Goal: Task Accomplishment & Management: Use online tool/utility

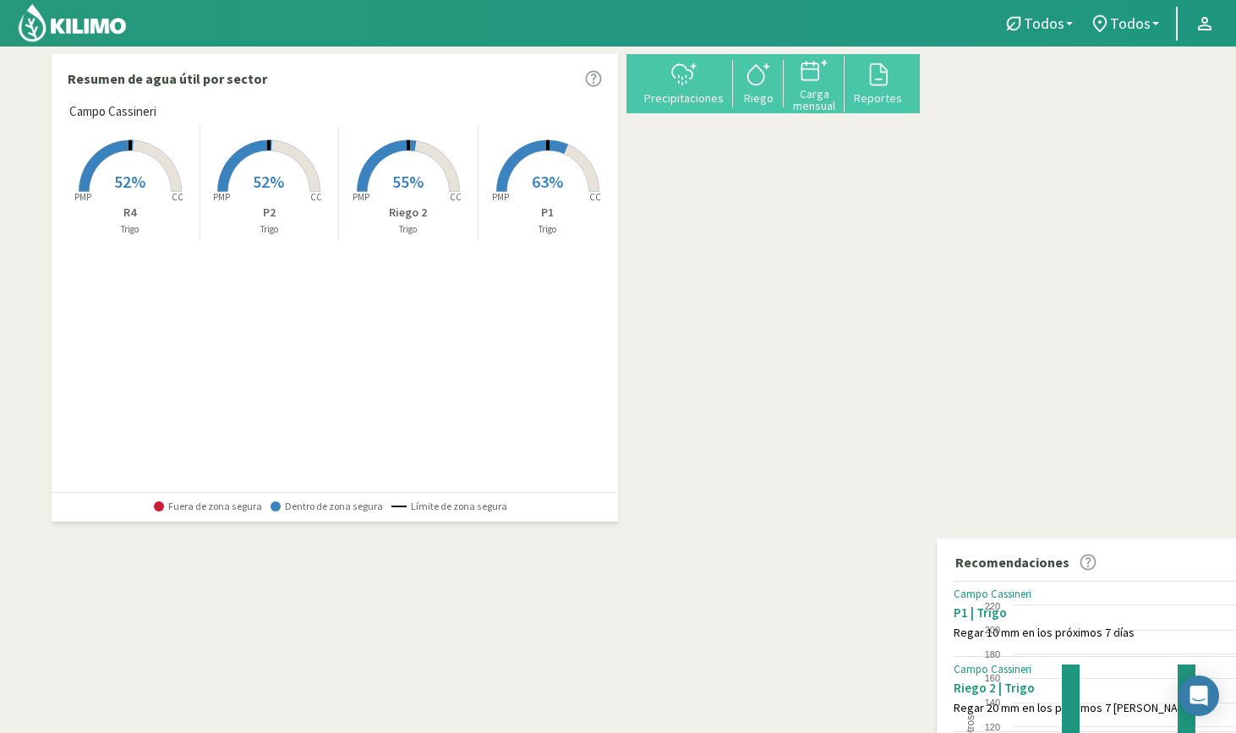
click at [263, 166] on rect at bounding box center [268, 193] width 135 height 135
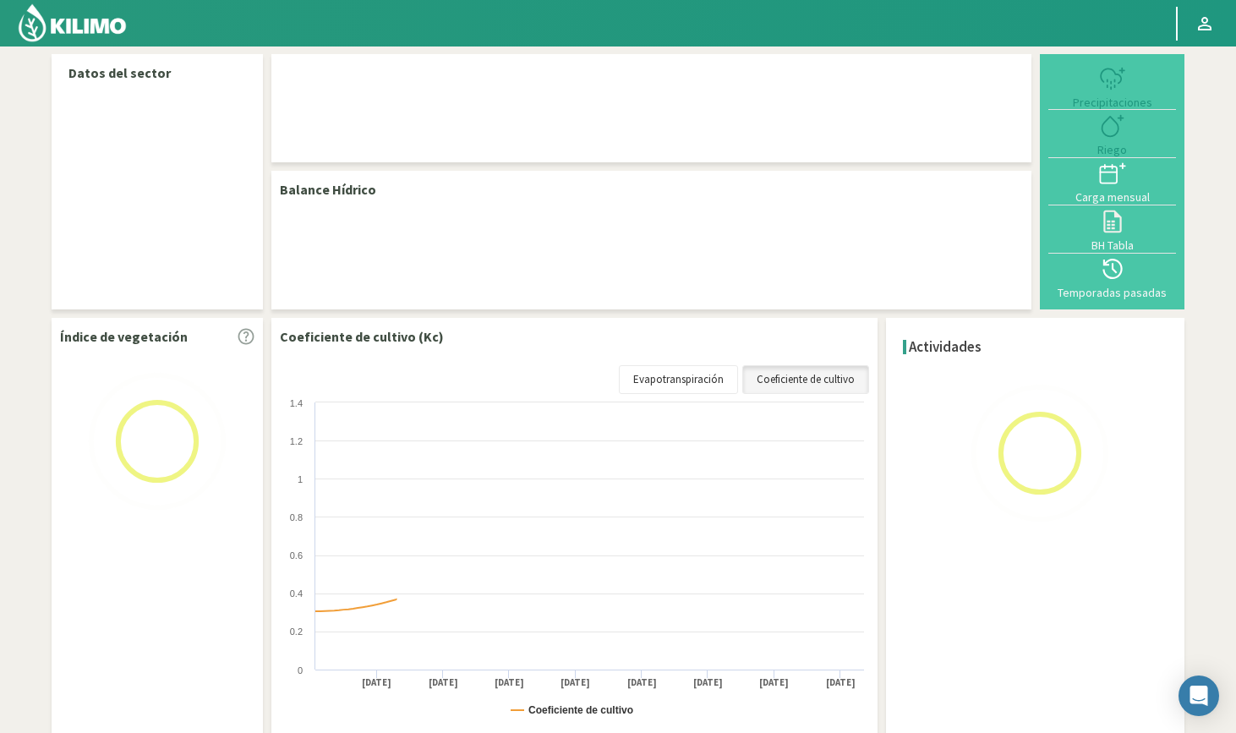
select select "1: Object"
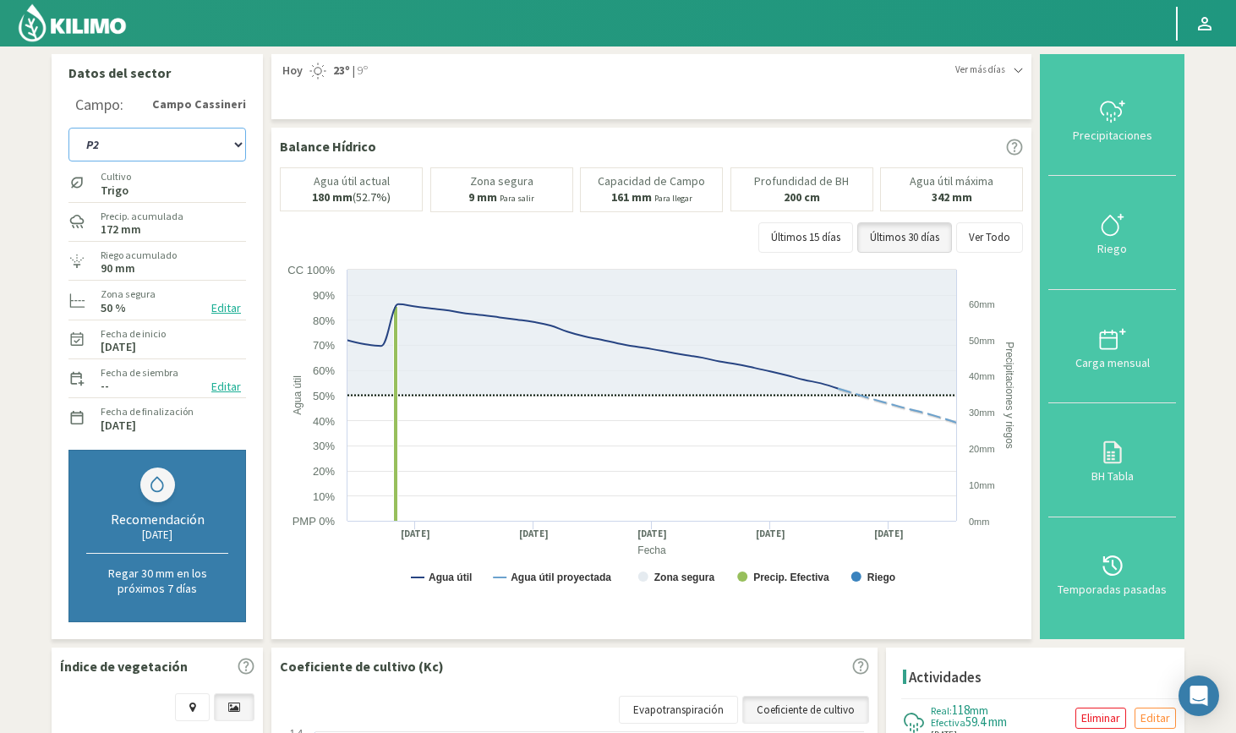
click at [197, 150] on select "P1 P2 R4 Riego 2" at bounding box center [157, 145] width 178 height 34
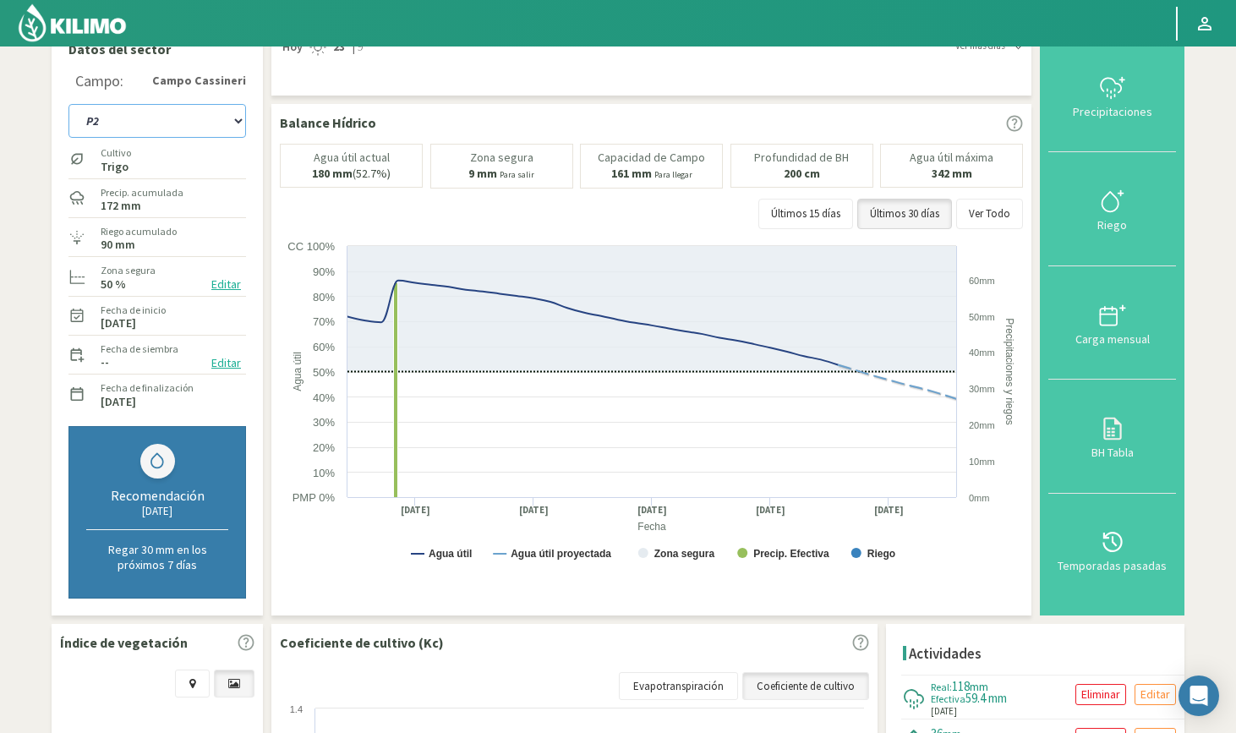
scroll to position [22, 0]
click at [1094, 195] on div at bounding box center [1113, 202] width 118 height 27
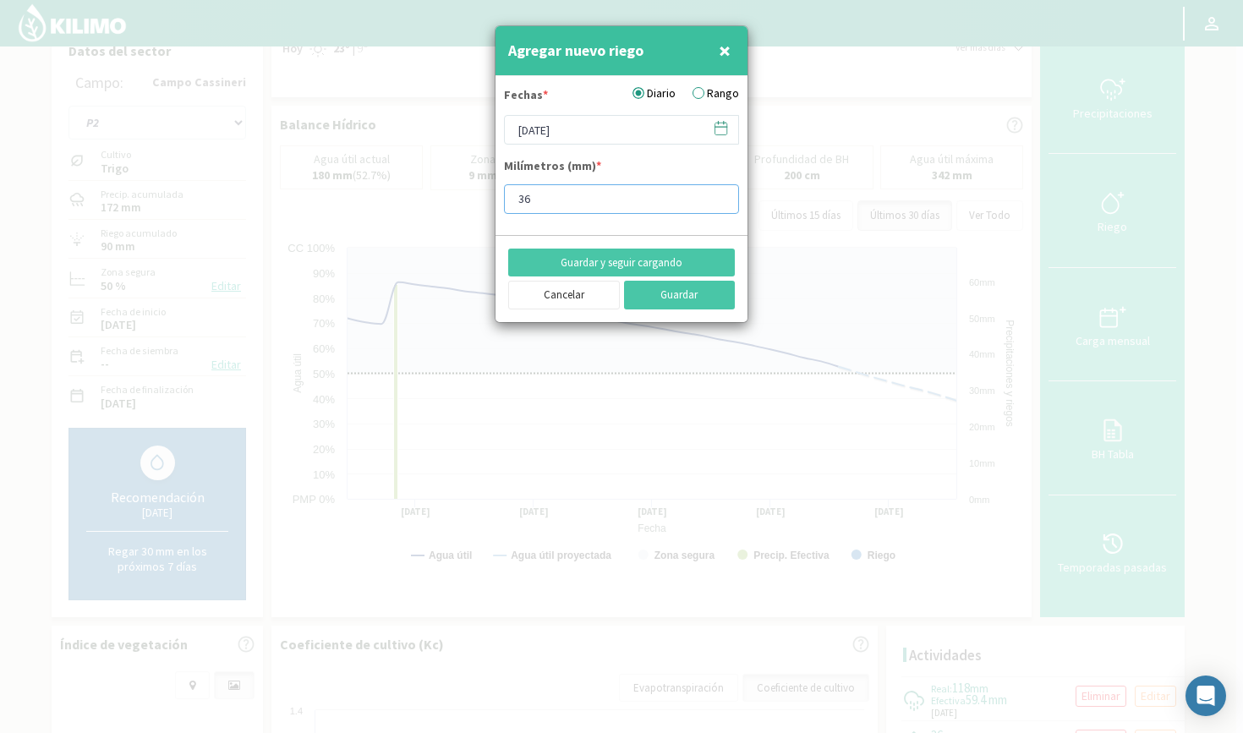
click at [541, 200] on input "36" at bounding box center [621, 199] width 235 height 30
type input "38"
click at [688, 292] on button "Guardar" at bounding box center [680, 295] width 112 height 29
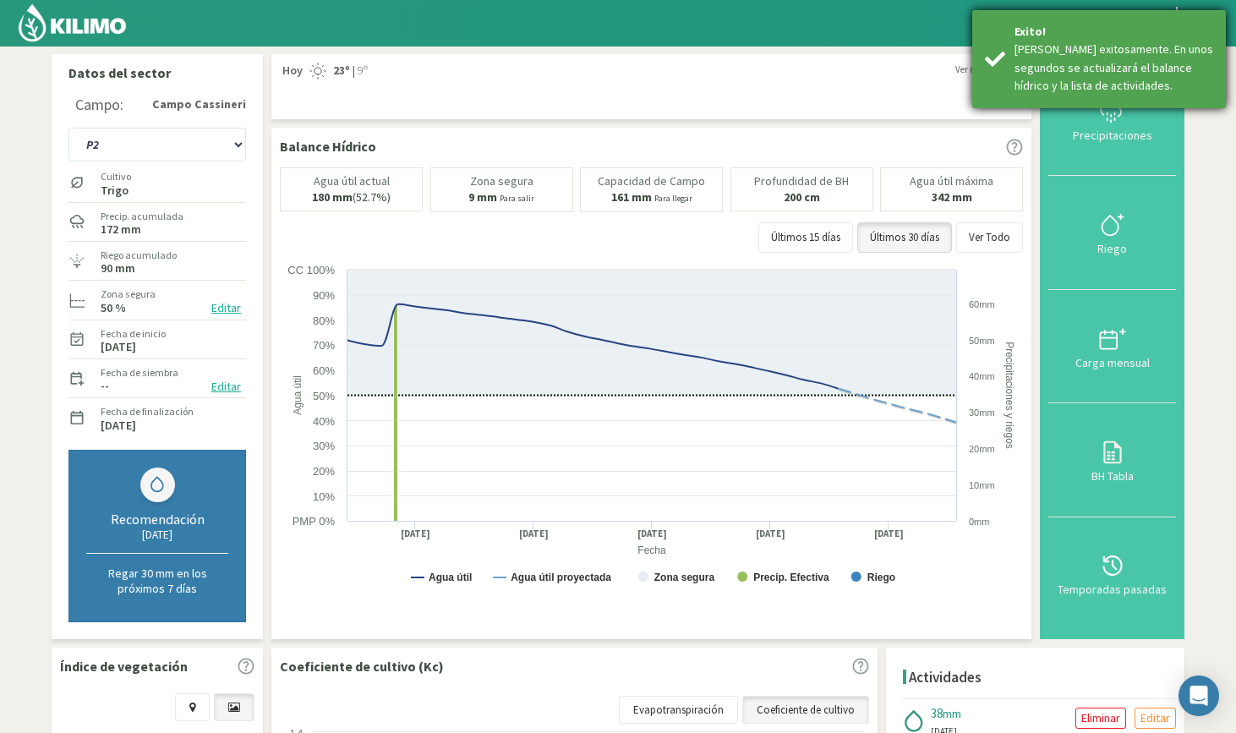
scroll to position [0, 0]
click at [1105, 129] on div "Precipitaciones" at bounding box center [1113, 135] width 118 height 12
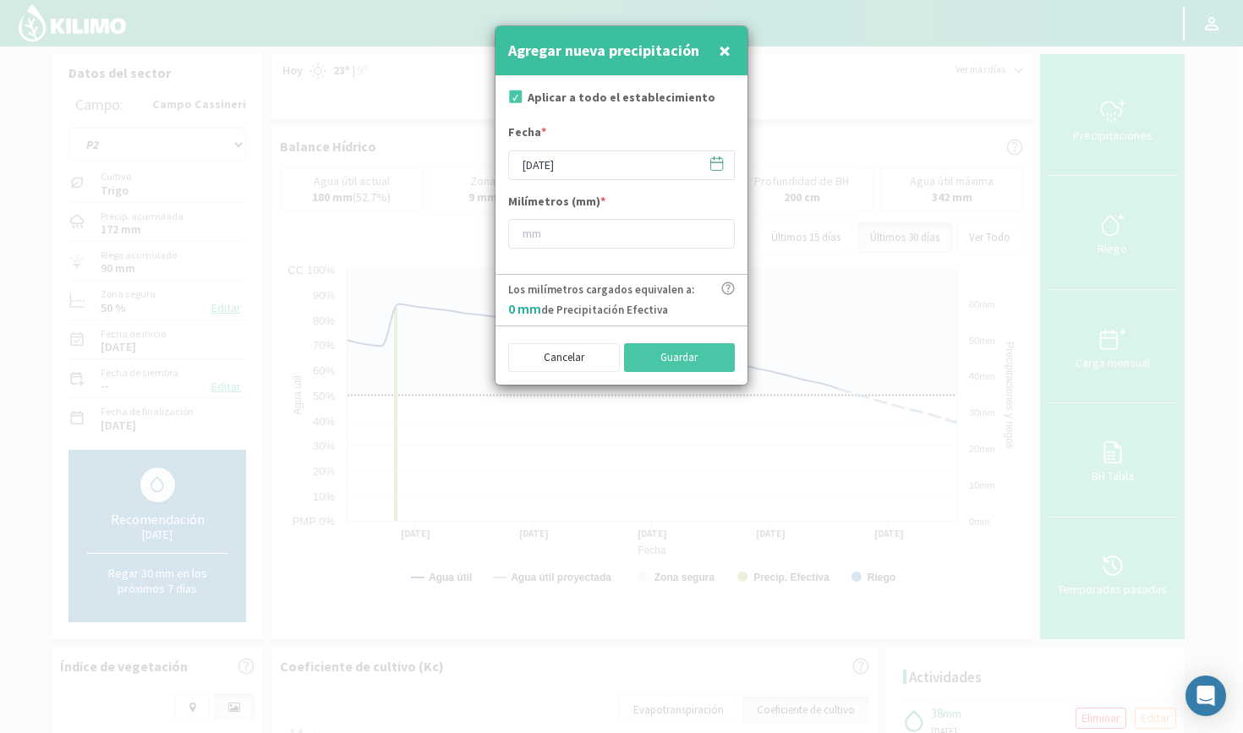
click at [517, 100] on input "checkbox" at bounding box center [514, 98] width 17 height 17
checkbox input "false"
click at [555, 234] on input "number" at bounding box center [621, 234] width 227 height 30
type input "25"
click at [692, 348] on button "Guardar" at bounding box center [680, 357] width 112 height 29
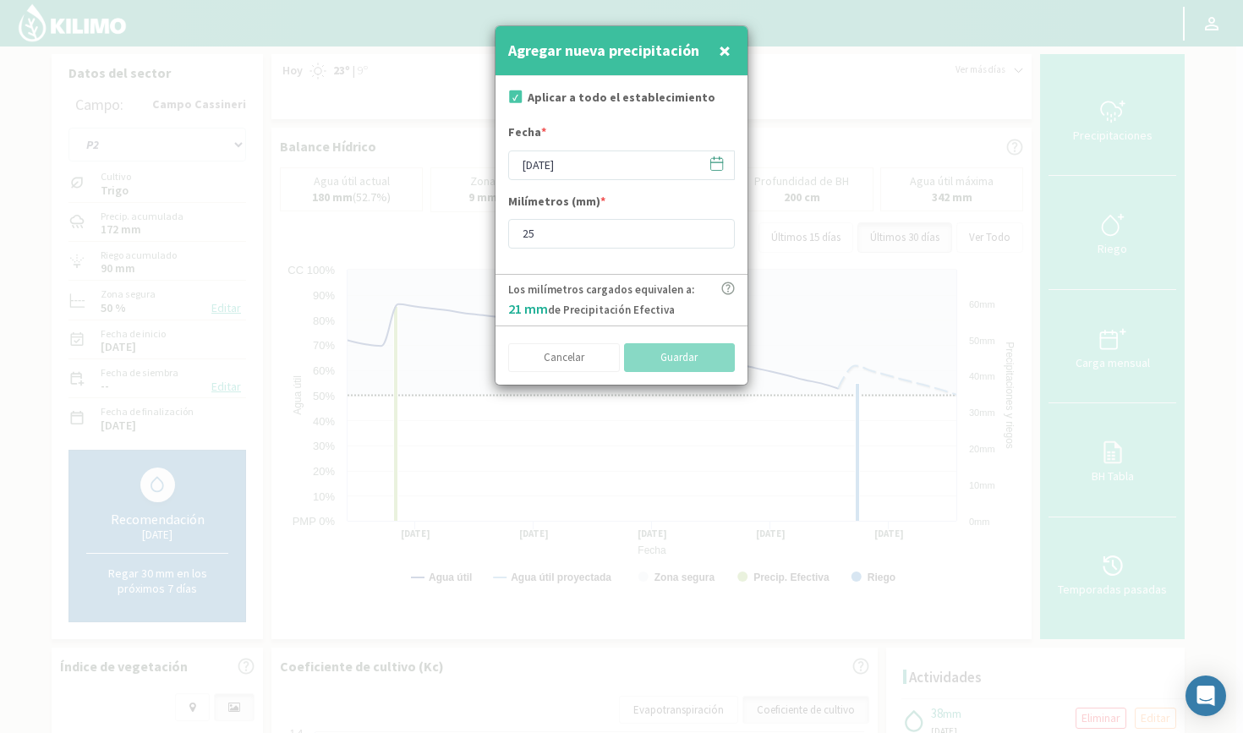
checkbox input "true"
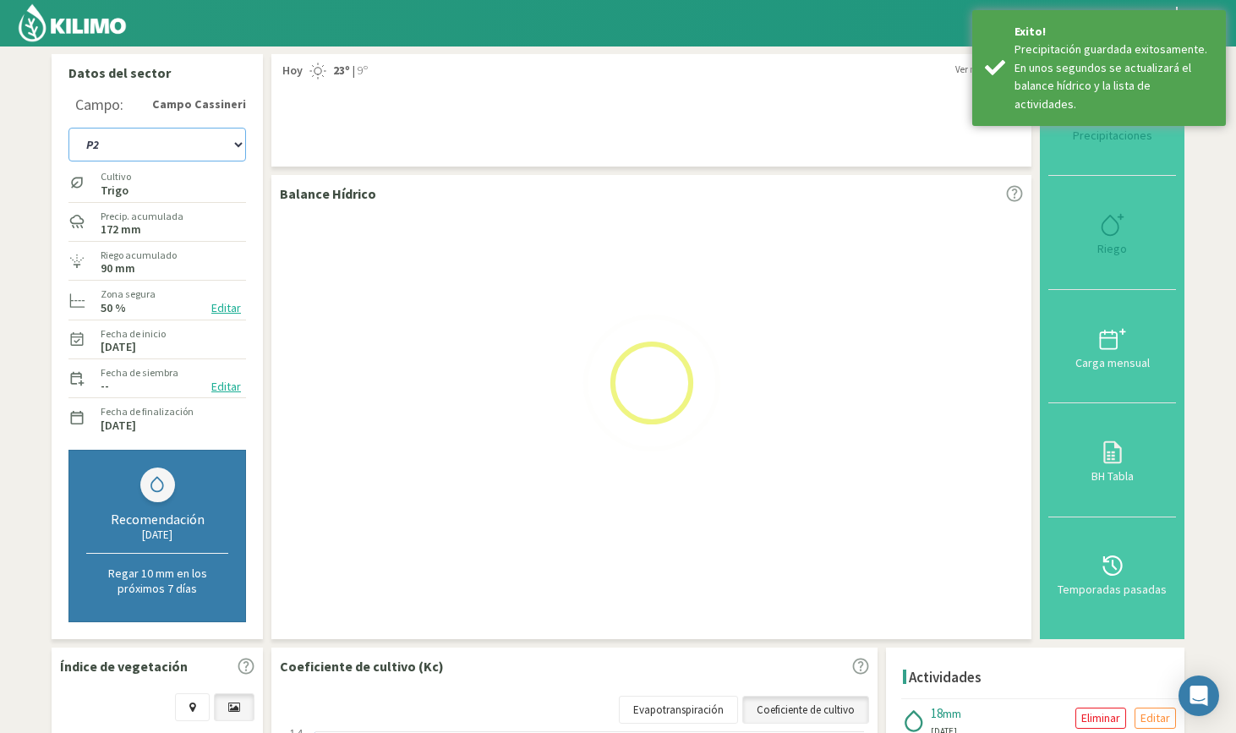
select select "4: Object"
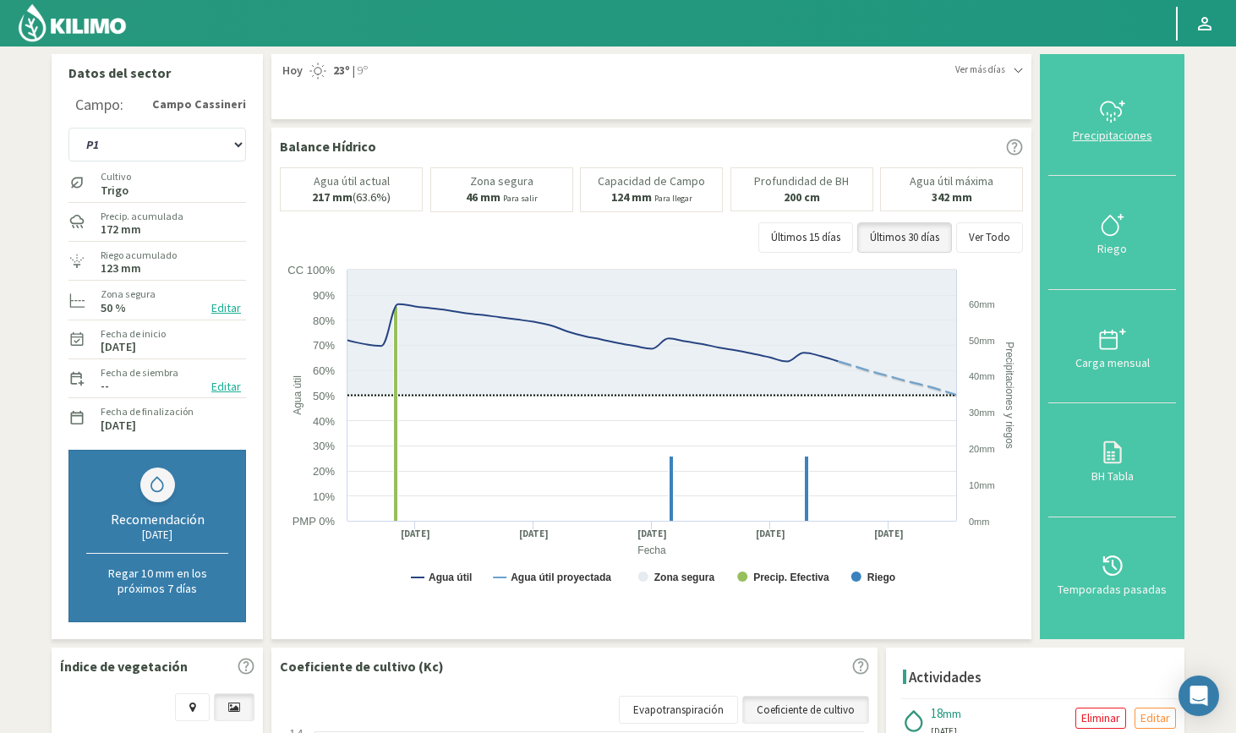
click at [1078, 123] on div at bounding box center [1113, 111] width 118 height 27
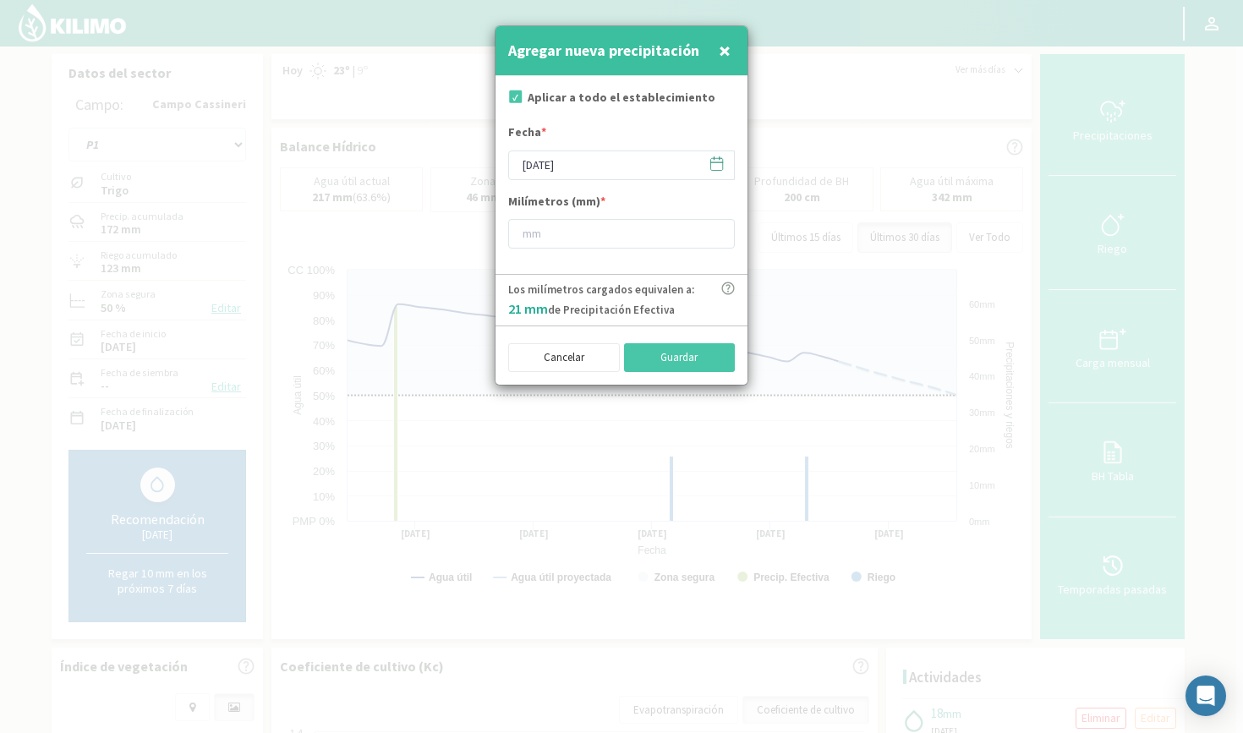
click at [518, 95] on input "checkbox" at bounding box center [514, 98] width 17 height 17
checkbox input "false"
click at [559, 232] on input "number" at bounding box center [621, 234] width 227 height 30
type input "25"
click at [682, 364] on button "Guardar" at bounding box center [680, 357] width 112 height 29
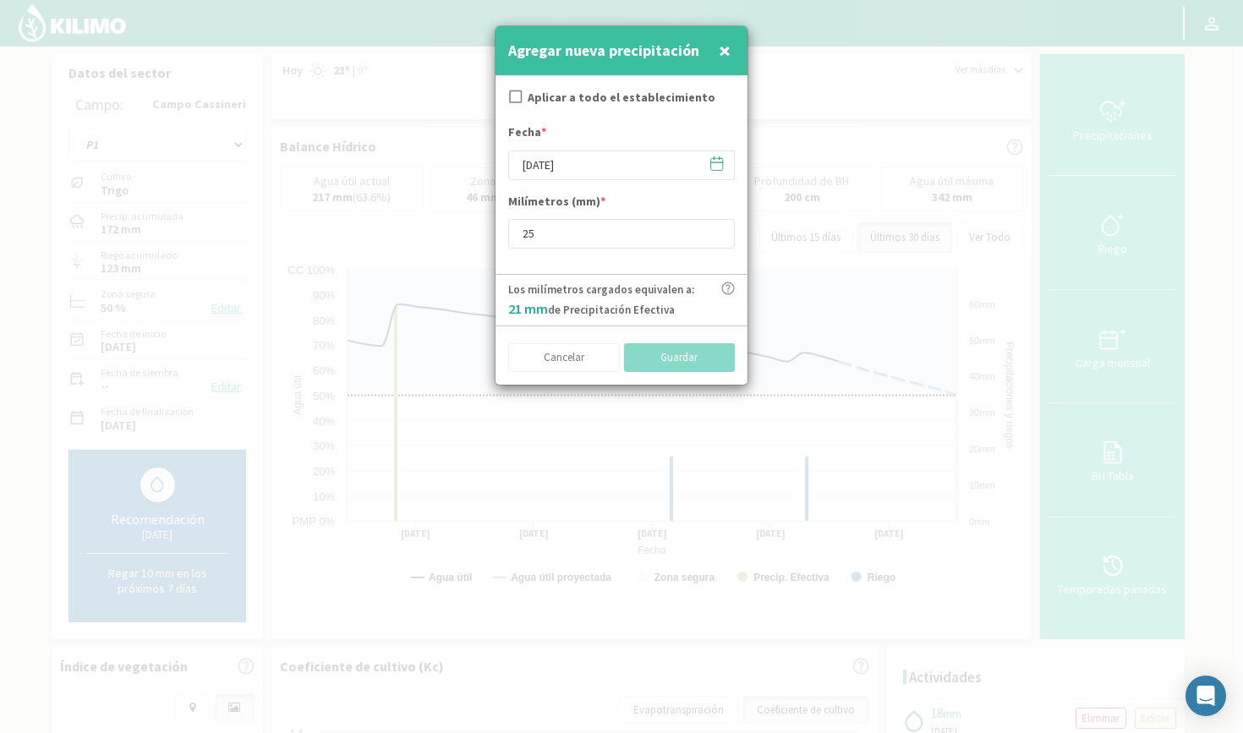
checkbox input "true"
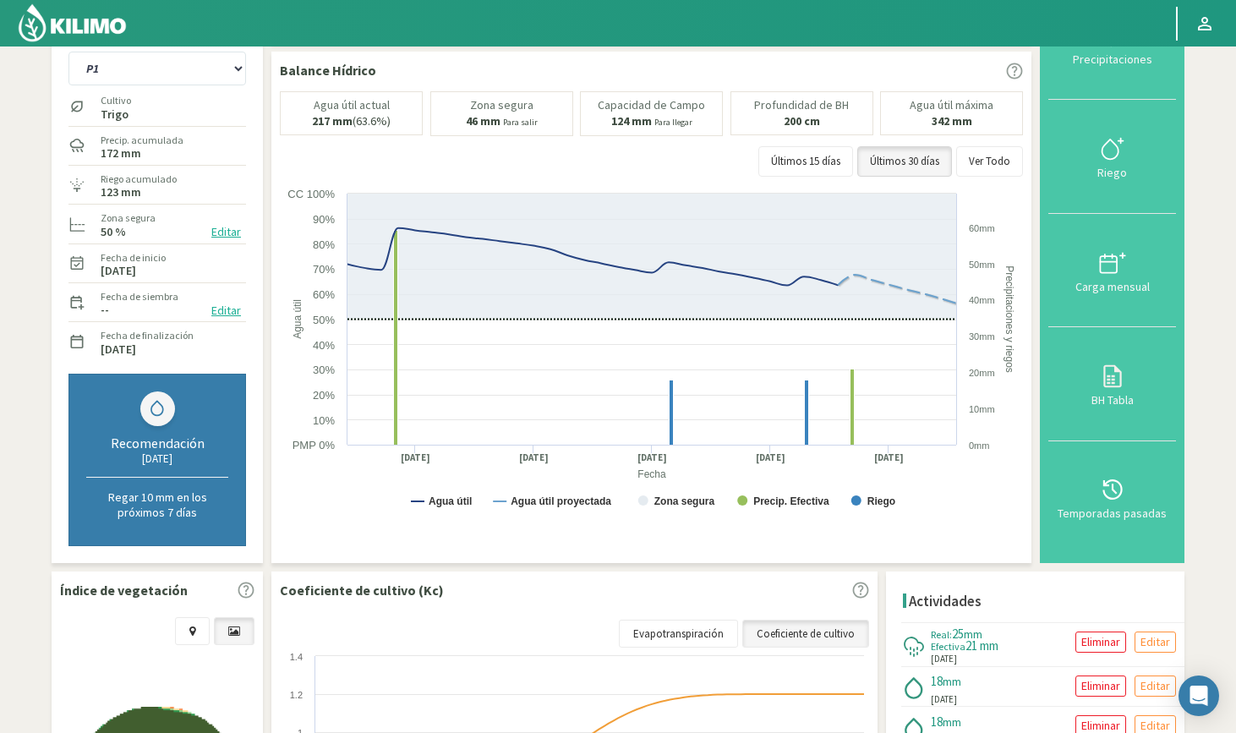
scroll to position [75, 0]
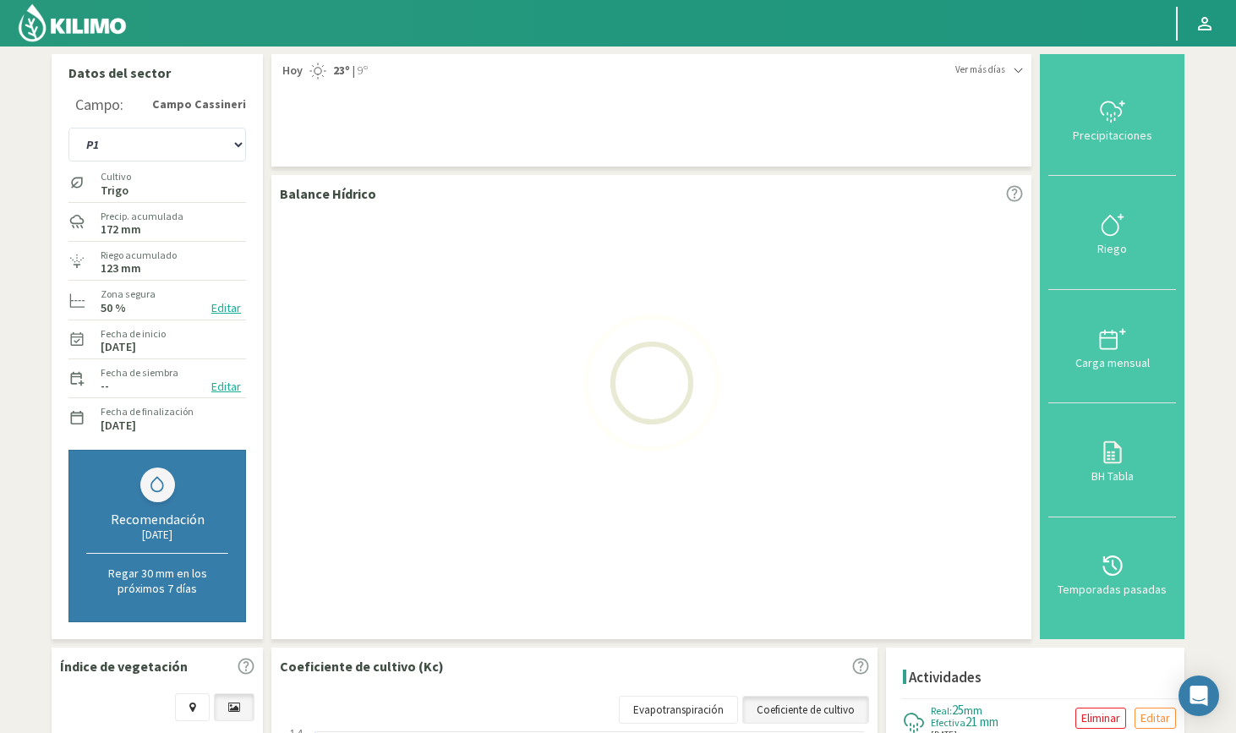
select select "9: Object"
